Goal: Task Accomplishment & Management: Manage account settings

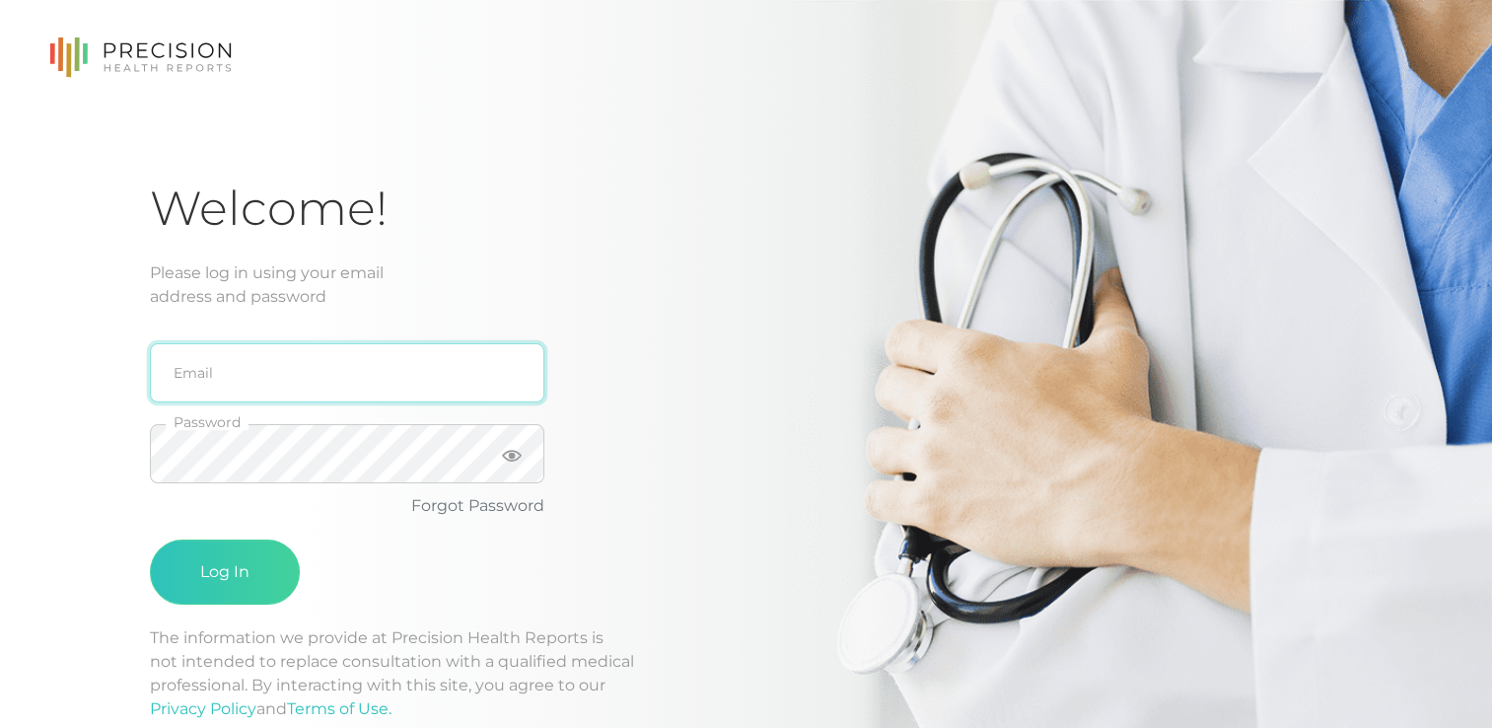
click at [195, 366] on input "email" at bounding box center [347, 372] width 394 height 59
type input "lcarlin2010@yahoo.com"
click at [506, 452] on icon at bounding box center [512, 456] width 20 height 12
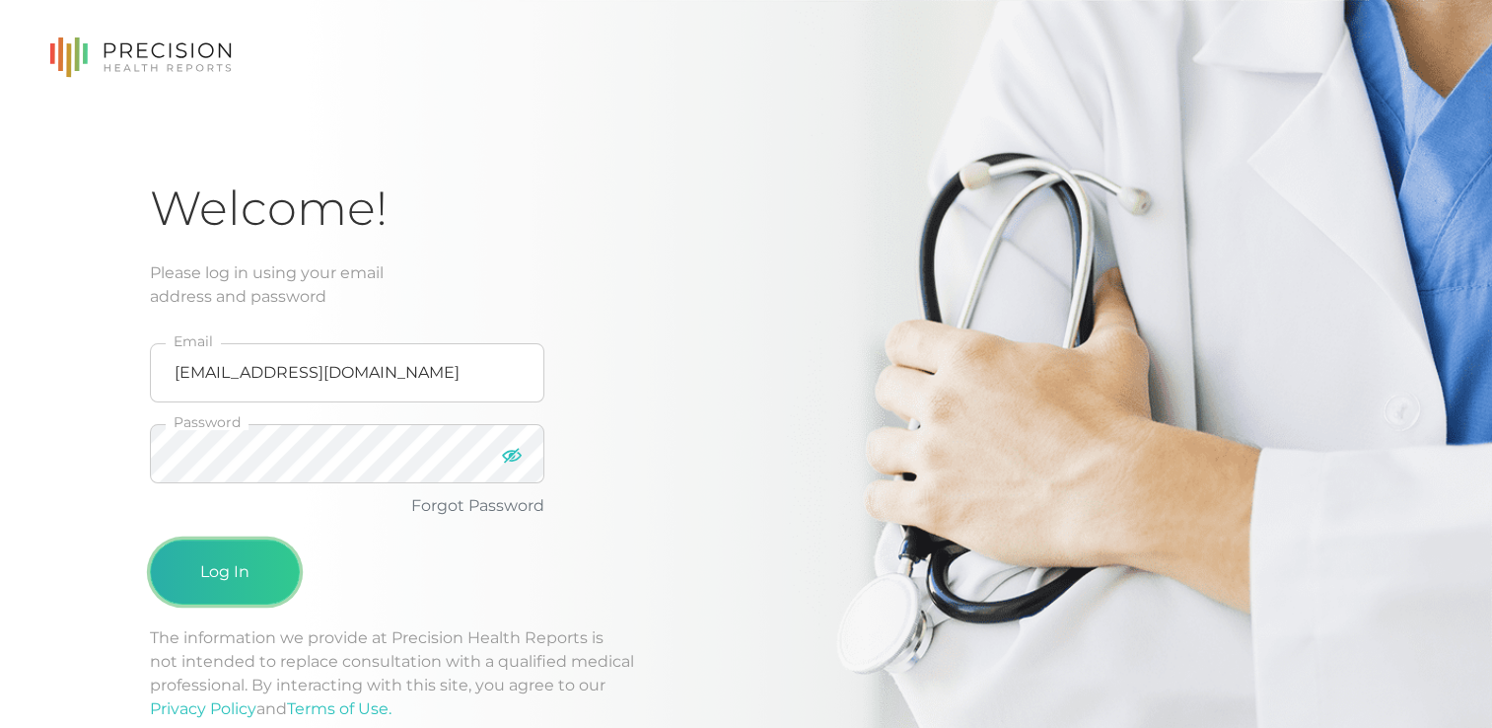
click at [235, 539] on button "Log In" at bounding box center [225, 571] width 150 height 65
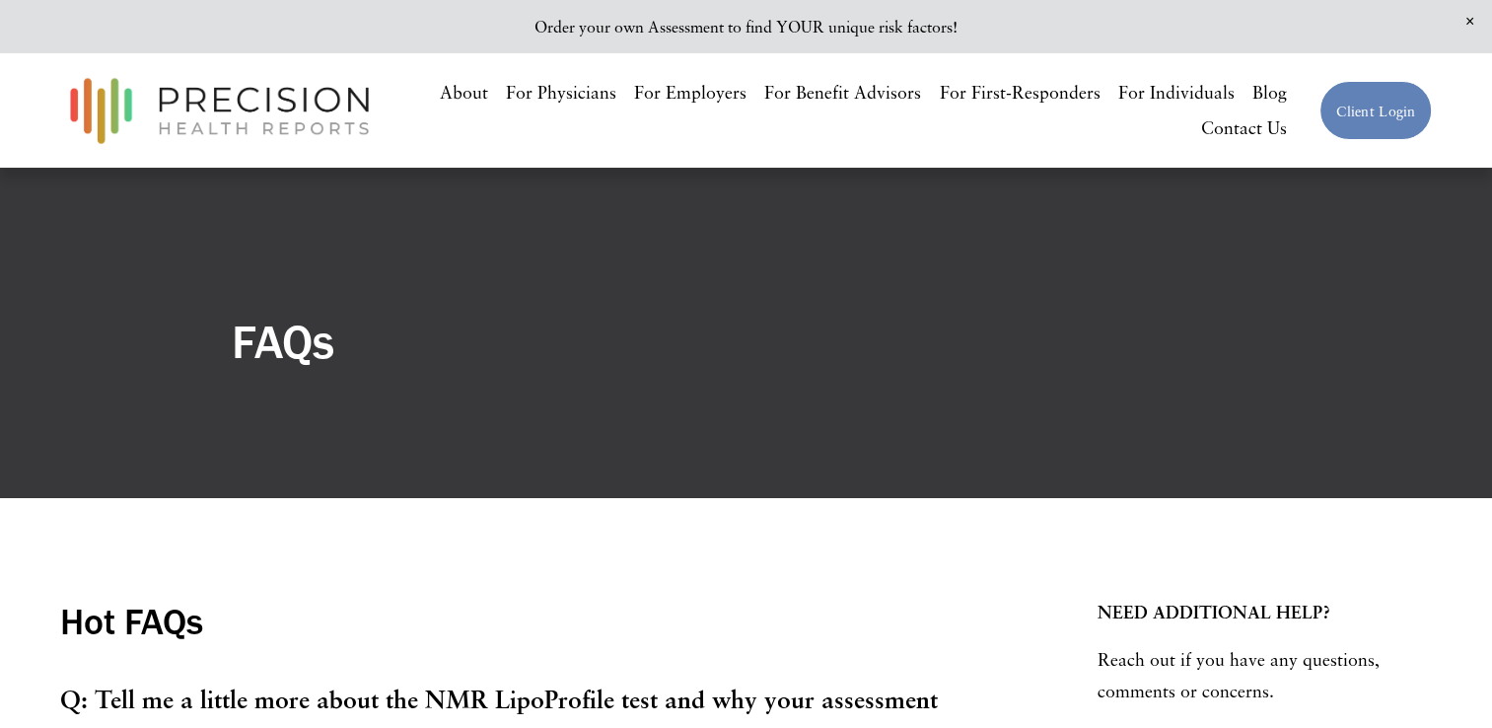
click at [1174, 89] on link "For Individuals" at bounding box center [1176, 92] width 116 height 35
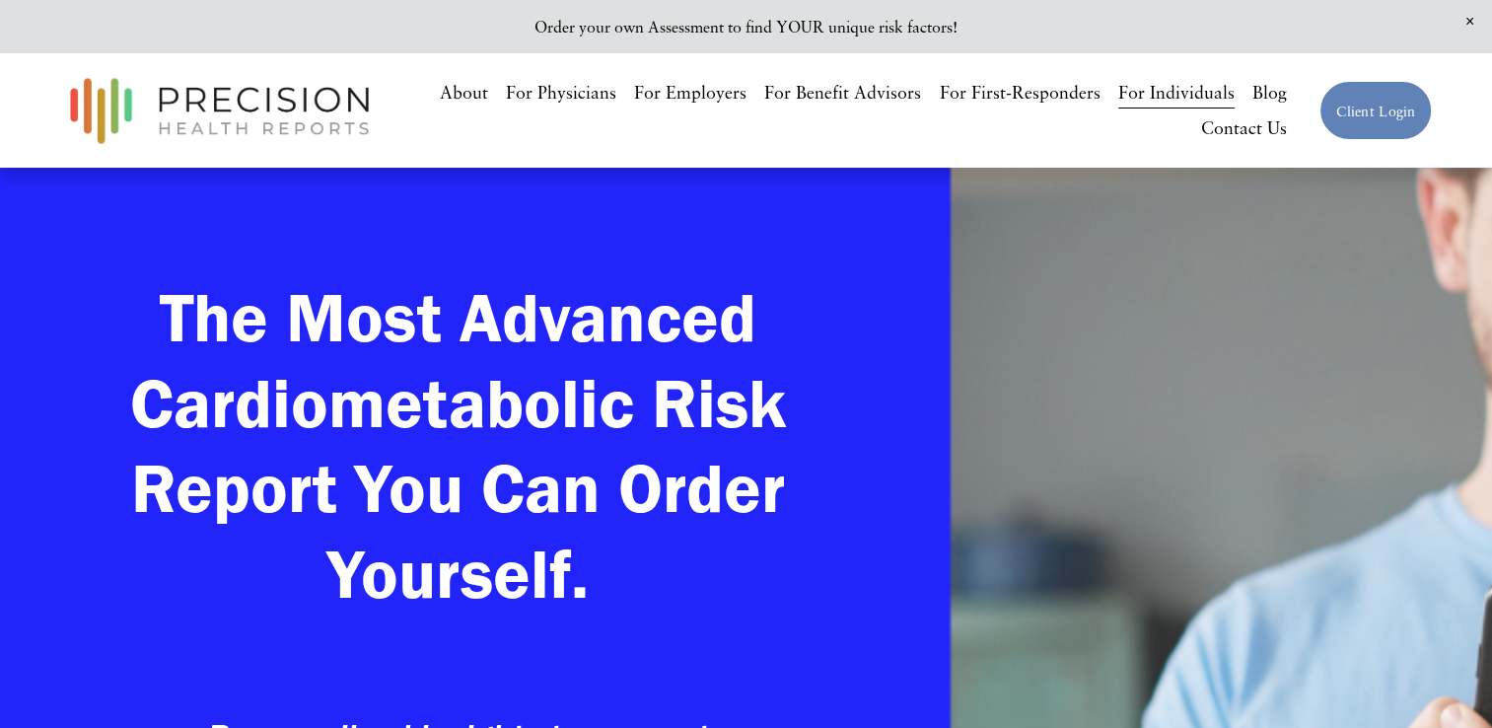
click at [1380, 121] on link "Client Login" at bounding box center [1375, 111] width 112 height 60
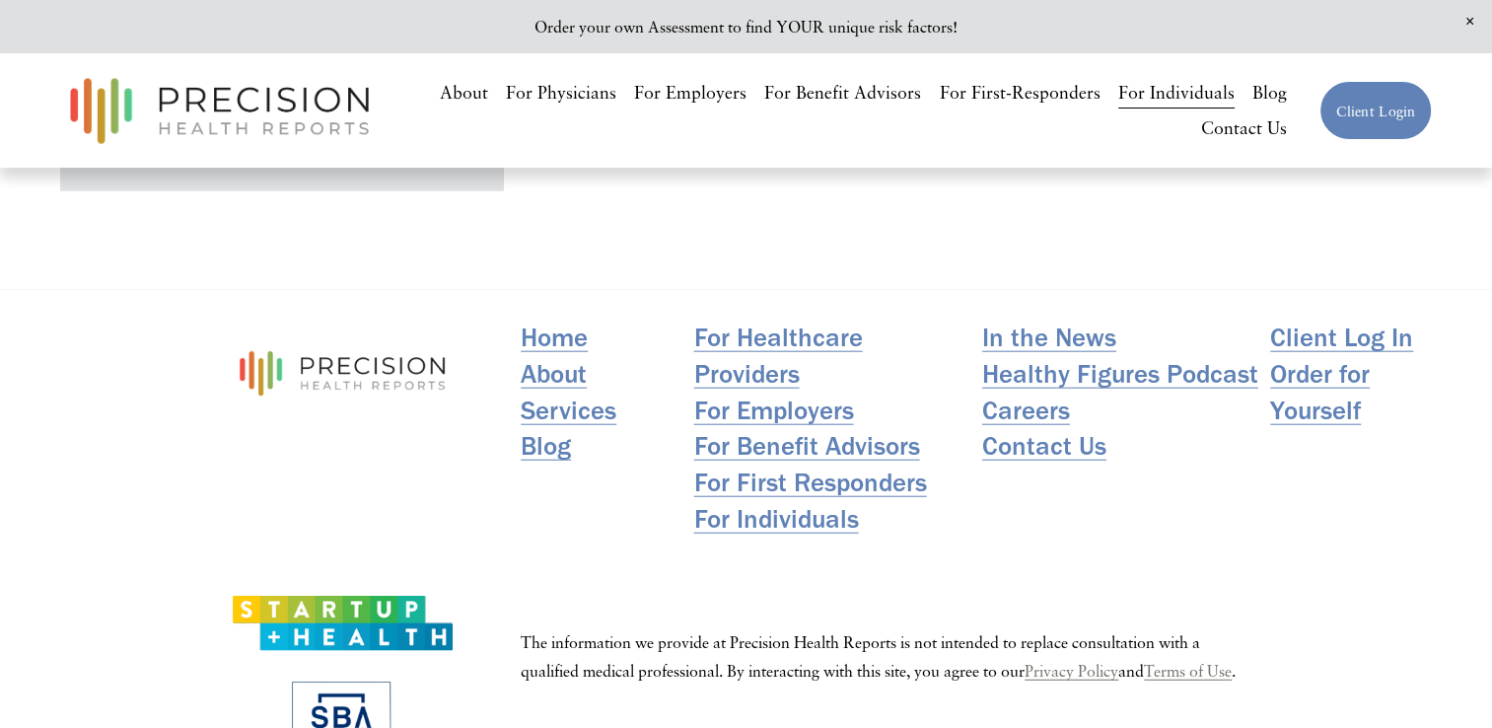
scroll to position [12221, 0]
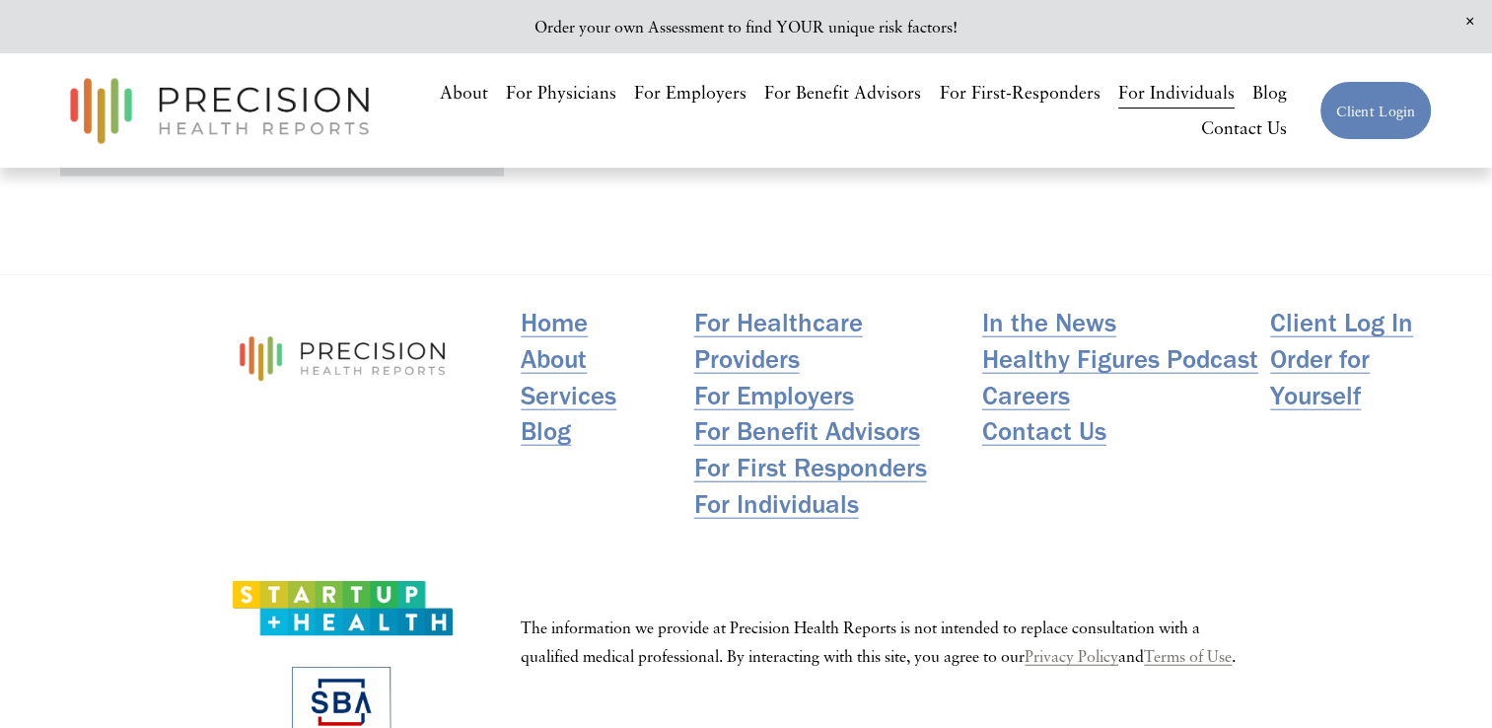
click at [1368, 104] on link "Client Login" at bounding box center [1375, 111] width 112 height 60
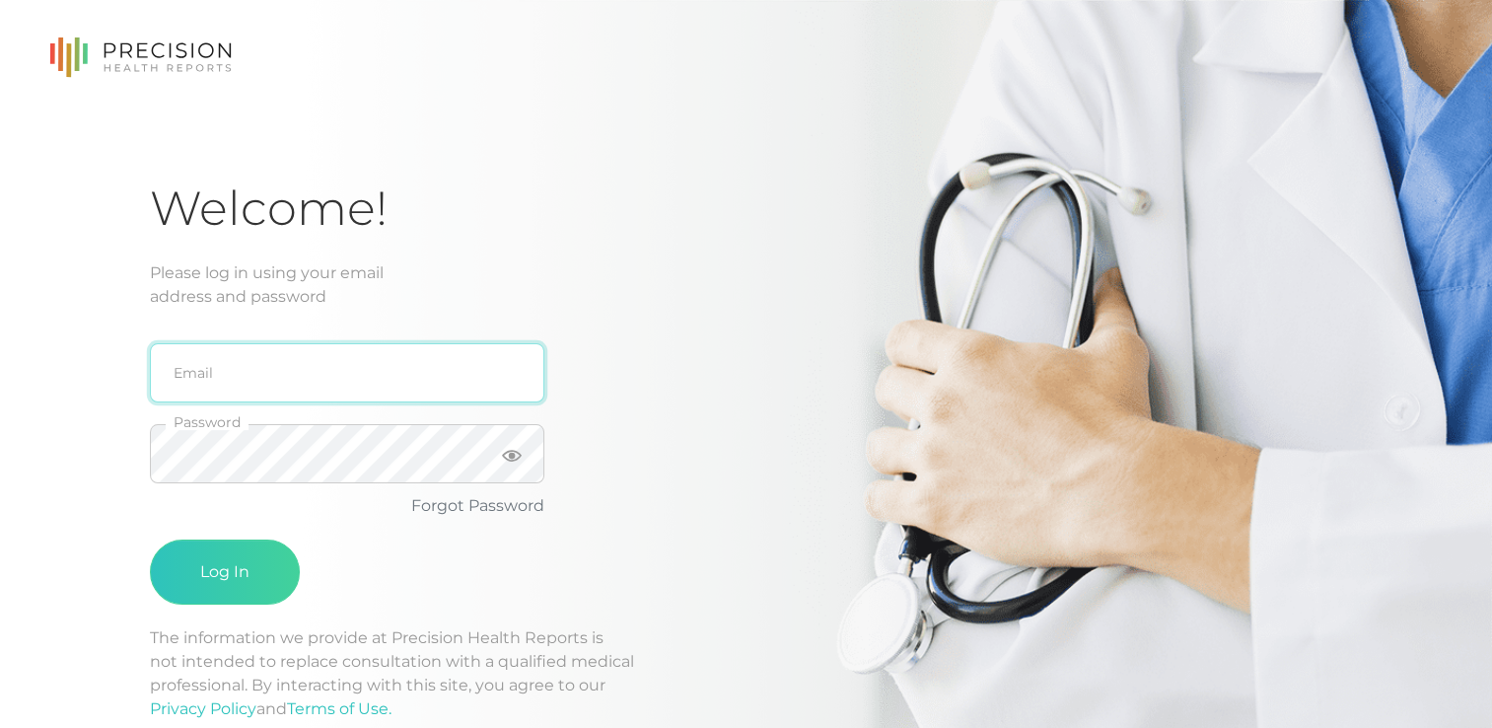
click at [269, 367] on input "email" at bounding box center [347, 372] width 394 height 59
type input "[EMAIL_ADDRESS][DOMAIN_NAME]"
click at [463, 515] on div "Forgot Password" at bounding box center [347, 506] width 394 height 24
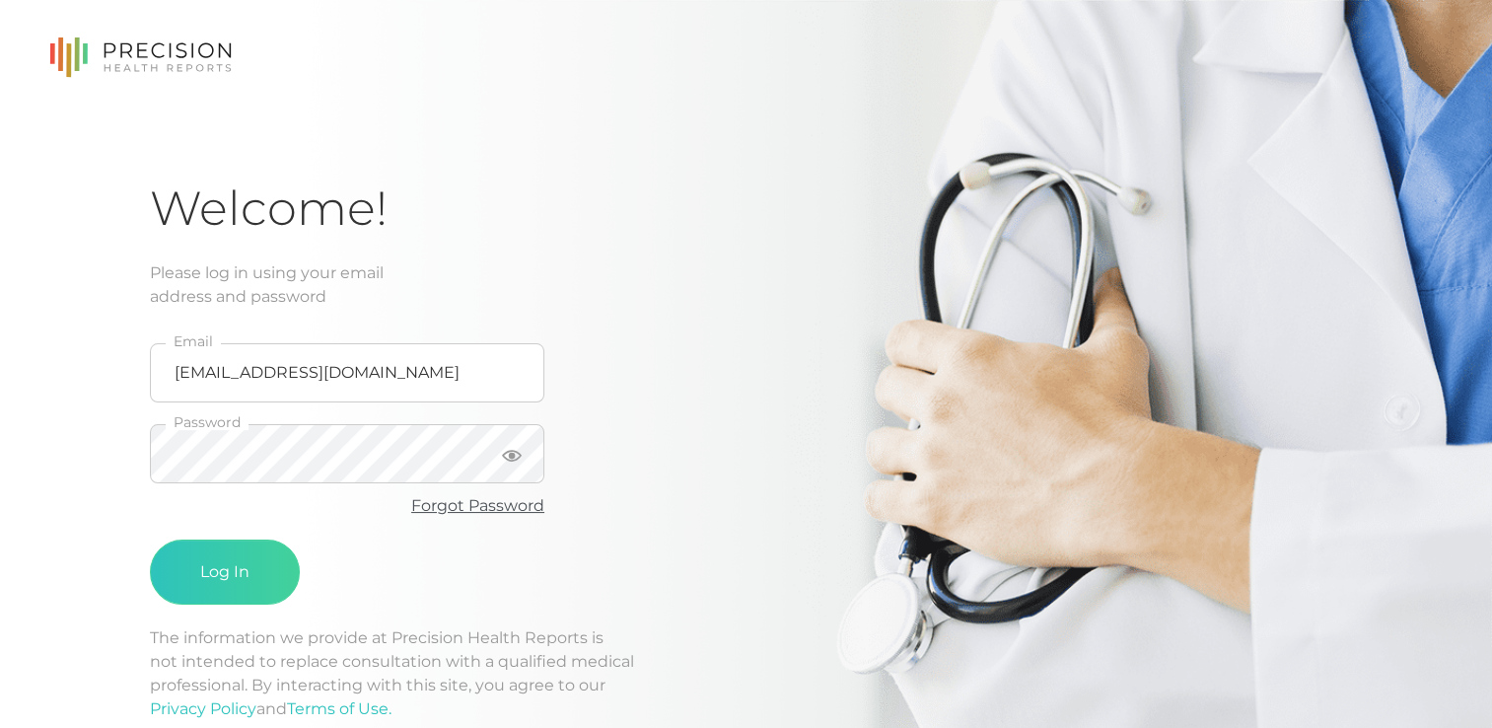
click at [463, 503] on link "Forgot Password" at bounding box center [477, 505] width 133 height 19
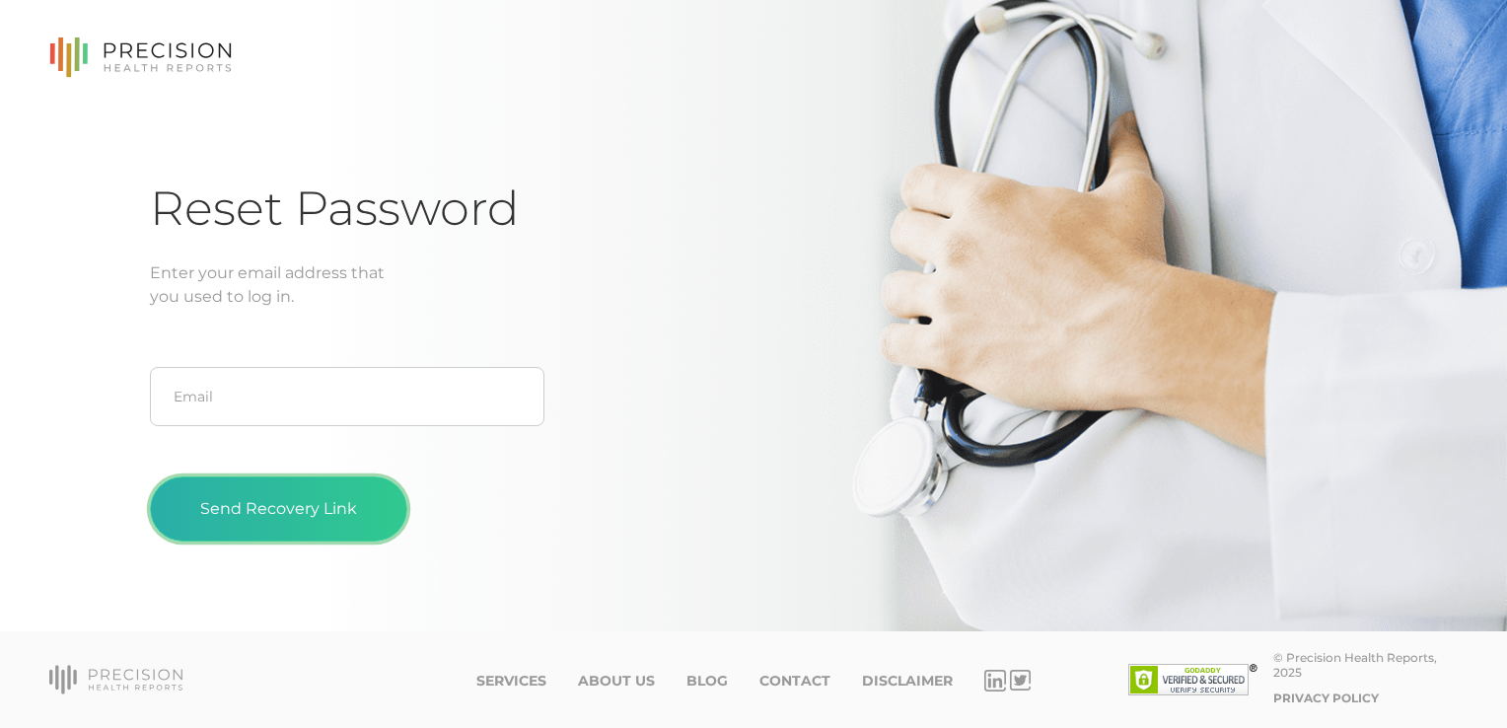
click at [294, 519] on button "Send Recovery Link" at bounding box center [278, 508] width 257 height 65
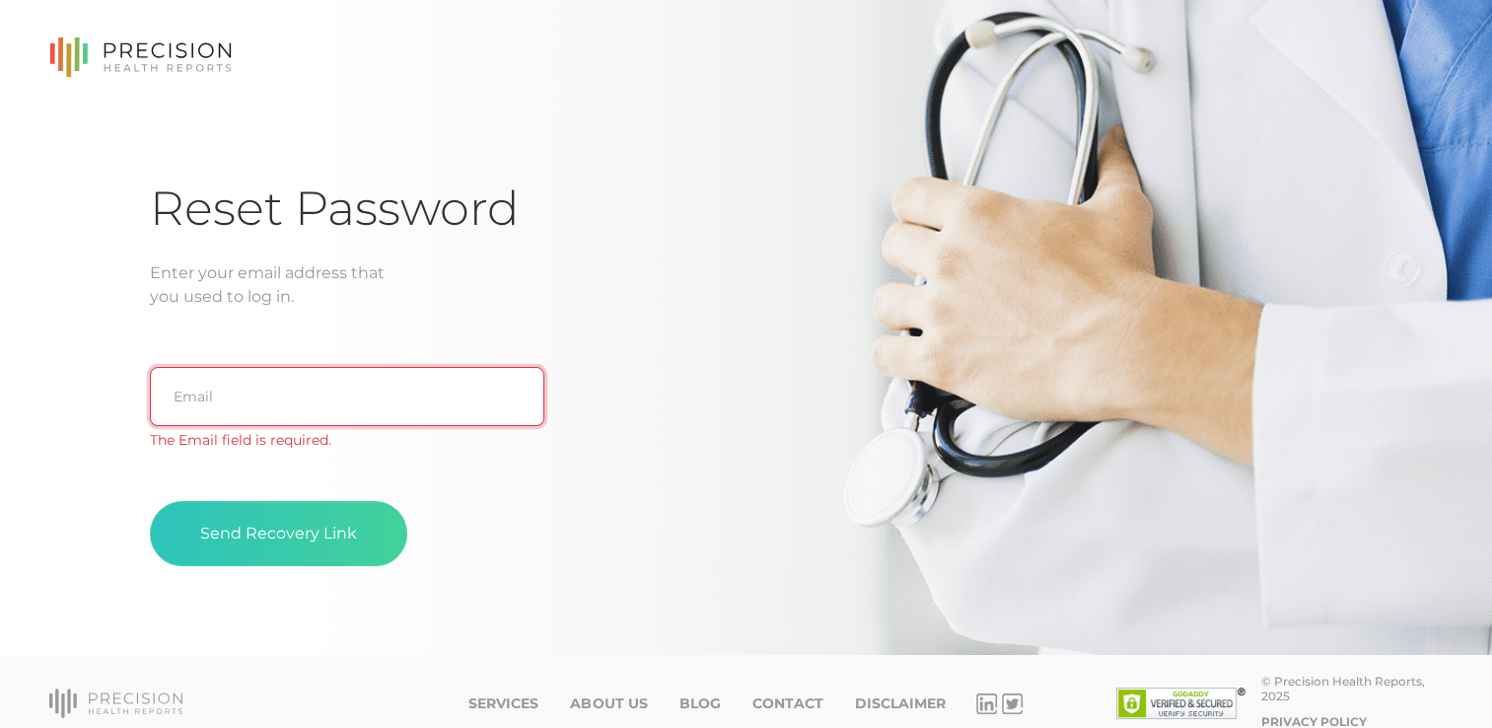
click at [226, 389] on input "text" at bounding box center [347, 396] width 394 height 59
type input "[EMAIL_ADDRESS][DOMAIN_NAME]"
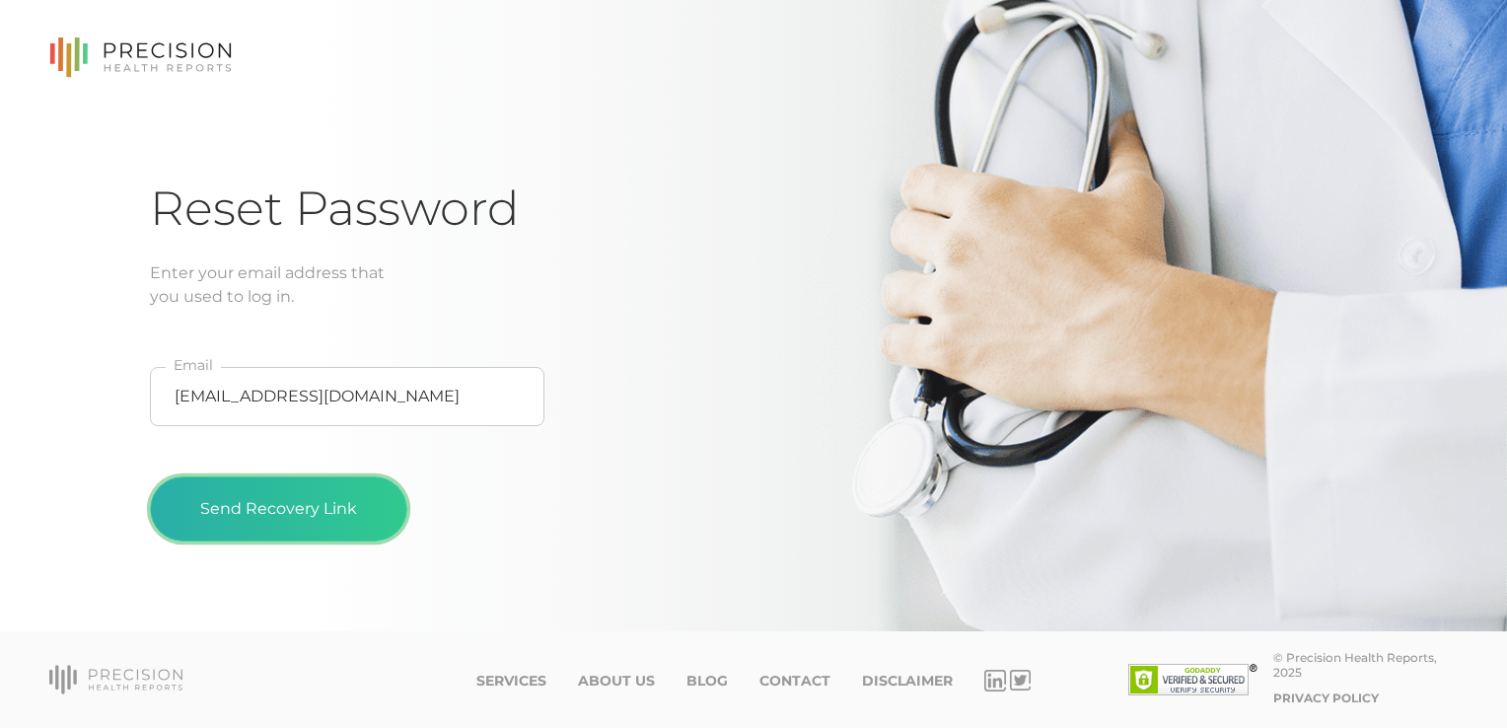
click at [261, 509] on button "Send Recovery Link" at bounding box center [278, 508] width 257 height 65
